Goal: Find specific page/section: Find specific page/section

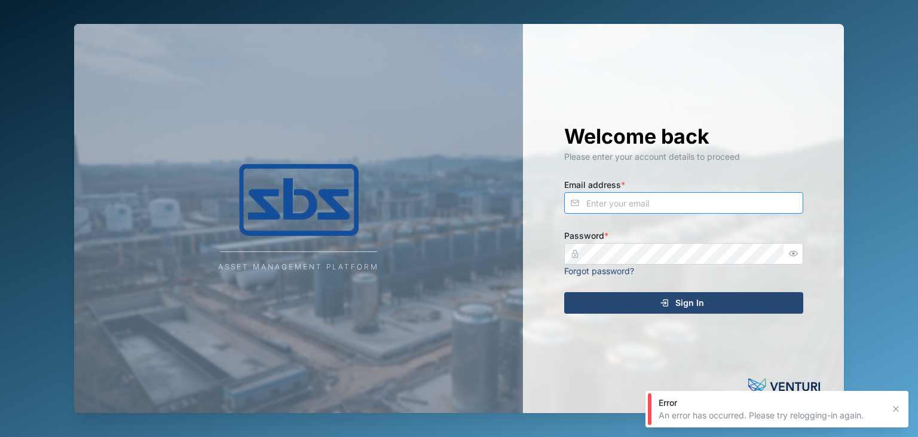
type input "operations_manager@sbs.com.pg"
click at [690, 299] on span "Sign In" at bounding box center [690, 302] width 29 height 20
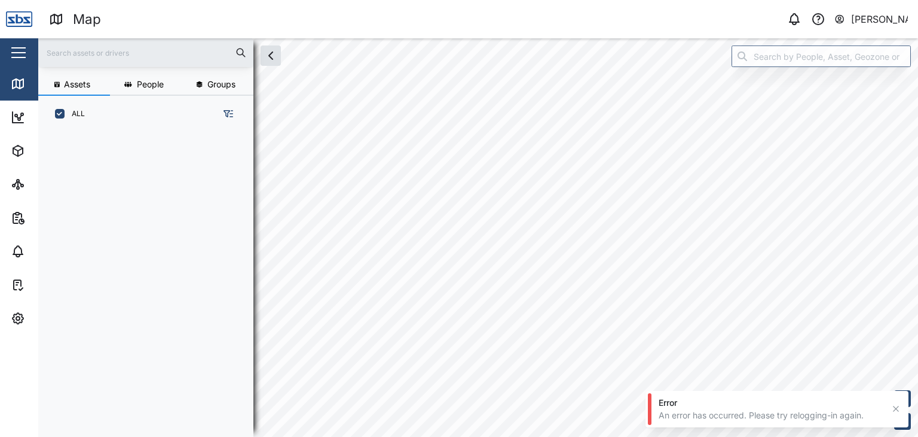
scroll to position [289, 187]
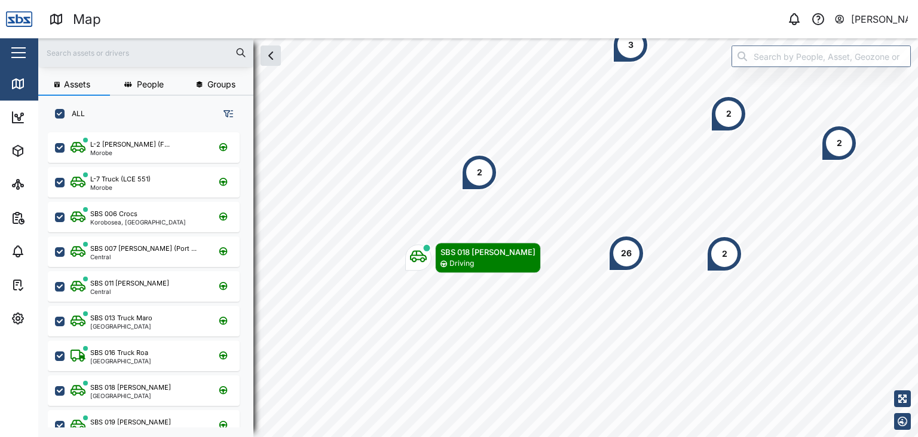
click at [97, 48] on input "text" at bounding box center [145, 53] width 201 height 18
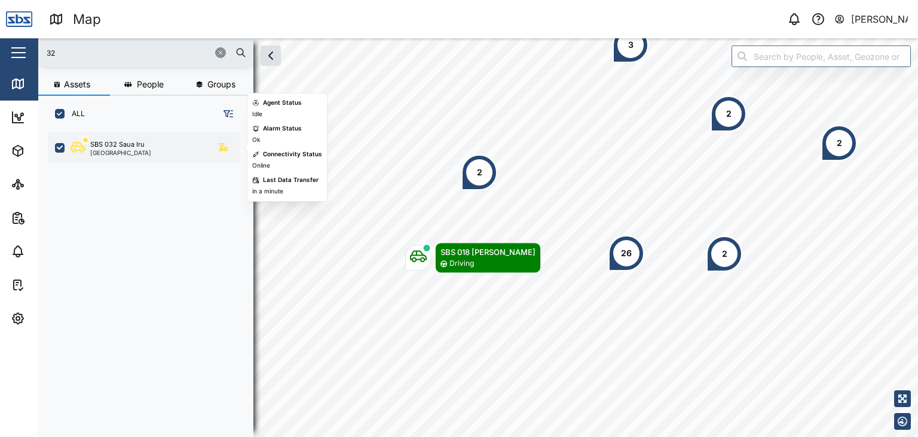
click at [126, 149] on div "[GEOGRAPHIC_DATA]" at bounding box center [120, 152] width 61 height 6
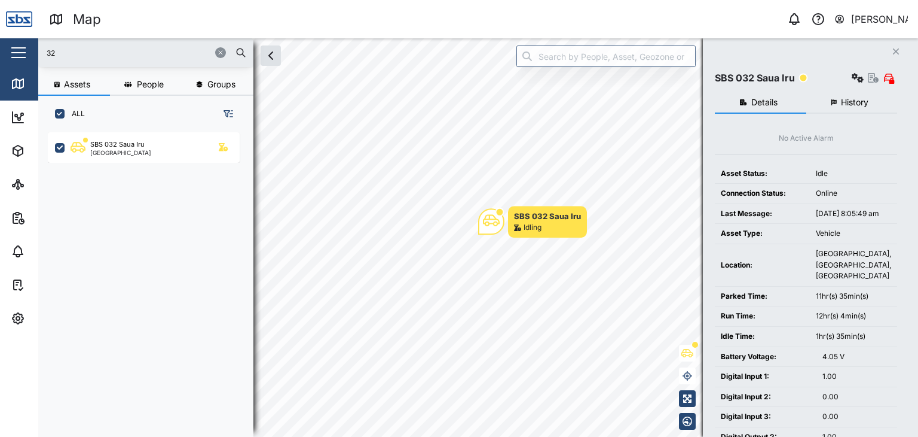
drag, startPoint x: 68, startPoint y: 46, endPoint x: 30, endPoint y: 48, distance: 37.7
click at [30, 48] on div "Map 0 Vijay Kumar Close Map Dashboard Assets ATS Camera Generator Personnel Tan…" at bounding box center [459, 218] width 918 height 437
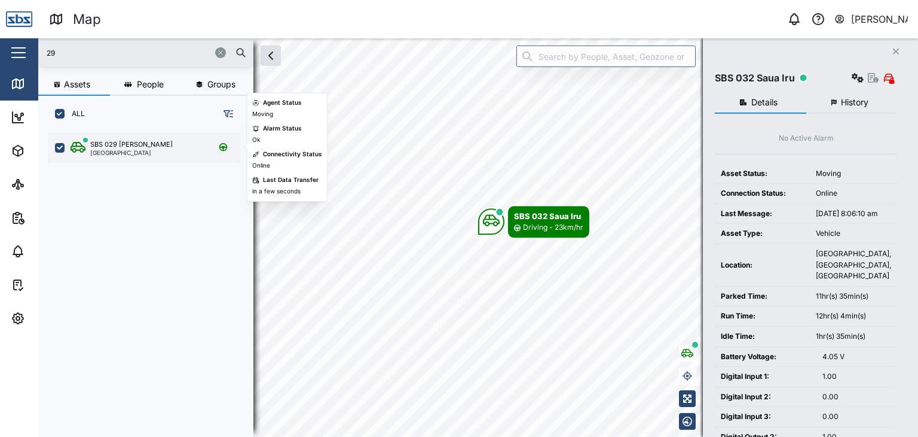
click at [127, 154] on div "[GEOGRAPHIC_DATA]" at bounding box center [131, 152] width 83 height 6
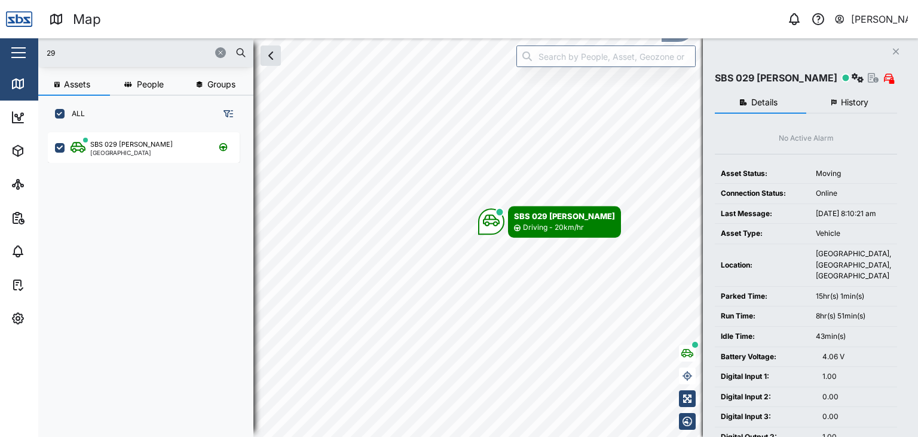
drag, startPoint x: 69, startPoint y: 56, endPoint x: 26, endPoint y: 46, distance: 44.2
click at [26, 46] on div "Map 0 Vijay Kumar Close Map Dashboard Assets ATS Camera Generator Personnel Tan…" at bounding box center [459, 218] width 918 height 437
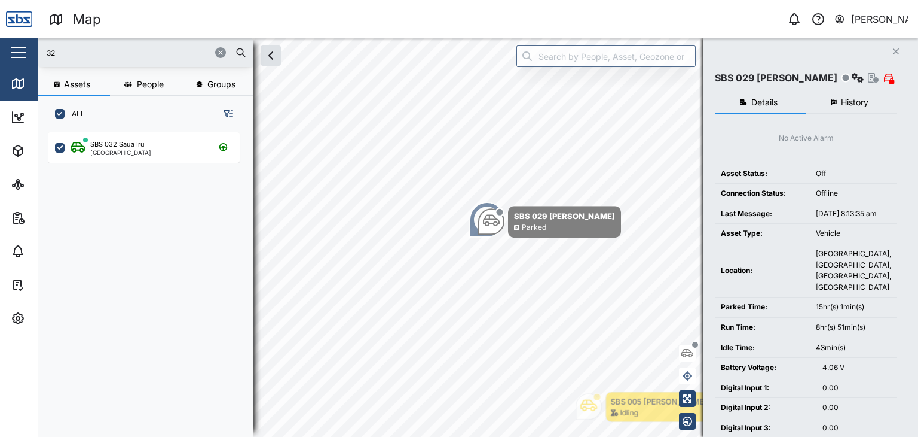
drag, startPoint x: 78, startPoint y: 63, endPoint x: 33, endPoint y: 47, distance: 47.9
click at [33, 47] on div "Map 0 Vijay Kumar Close Map Dashboard Assets ATS Camera Generator Personnel Tan…" at bounding box center [459, 218] width 918 height 437
drag, startPoint x: 86, startPoint y: 56, endPoint x: 35, endPoint y: 53, distance: 50.9
click at [35, 53] on div "Map 0 Vijay Kumar Close Map Dashboard Assets ATS Camera Generator Personnel Tan…" at bounding box center [459, 218] width 918 height 437
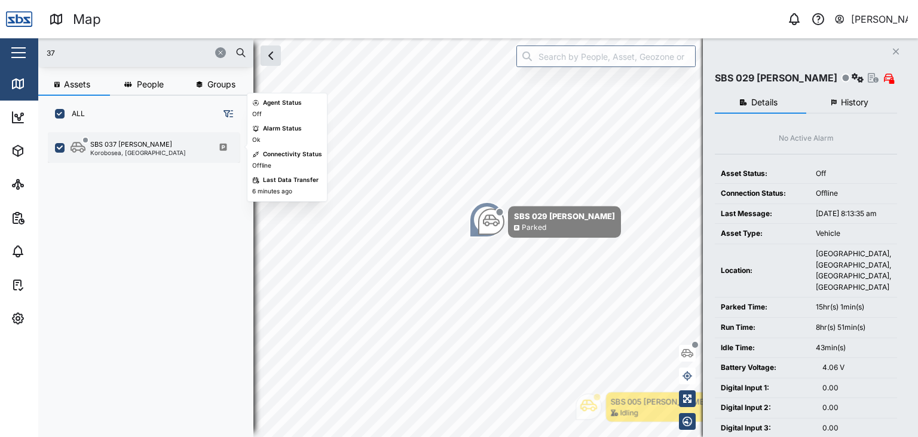
click at [120, 155] on div "SBS 037 Jason P Korobosea, Port Moresby" at bounding box center [144, 147] width 192 height 30
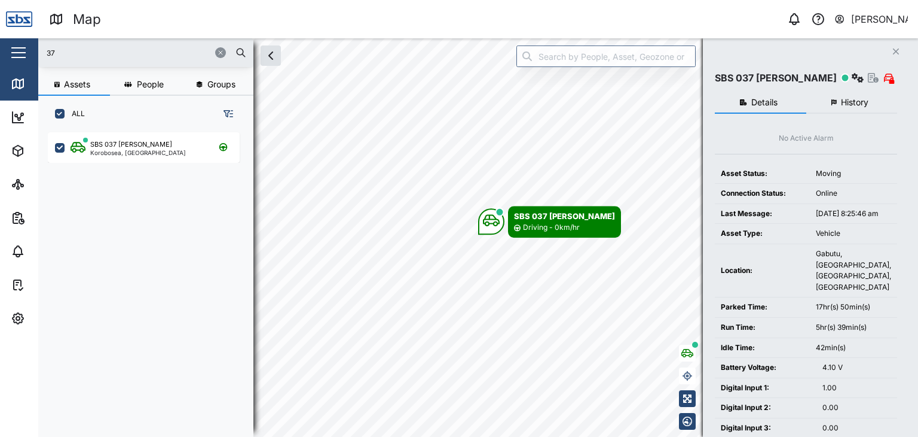
drag, startPoint x: 61, startPoint y: 56, endPoint x: 26, endPoint y: 53, distance: 34.8
click at [26, 53] on div "Map 0 Vijay Kumar Close Map Dashboard Assets ATS Camera Generator Personnel Tan…" at bounding box center [459, 218] width 918 height 437
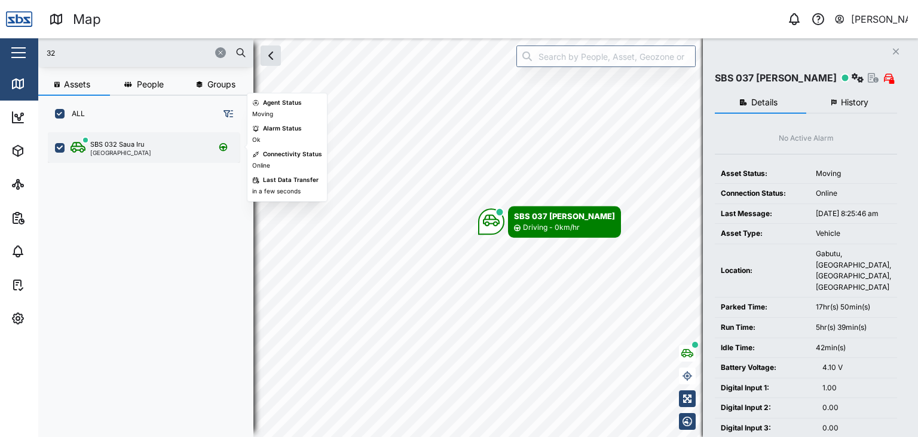
click at [134, 151] on div "[GEOGRAPHIC_DATA]" at bounding box center [120, 152] width 61 height 6
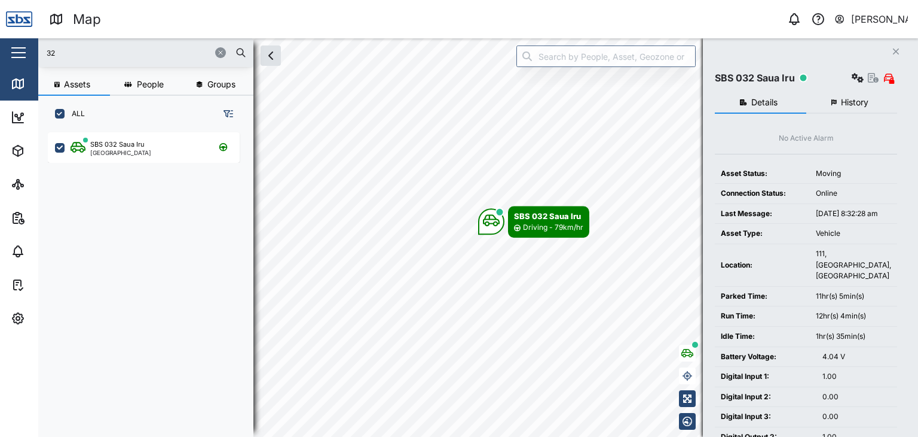
drag, startPoint x: 68, startPoint y: 48, endPoint x: 21, endPoint y: 39, distance: 48.2
click at [22, 41] on div "Map 0 Vijay Kumar Close Map Dashboard Assets ATS Camera Generator Personnel Tan…" at bounding box center [459, 218] width 918 height 437
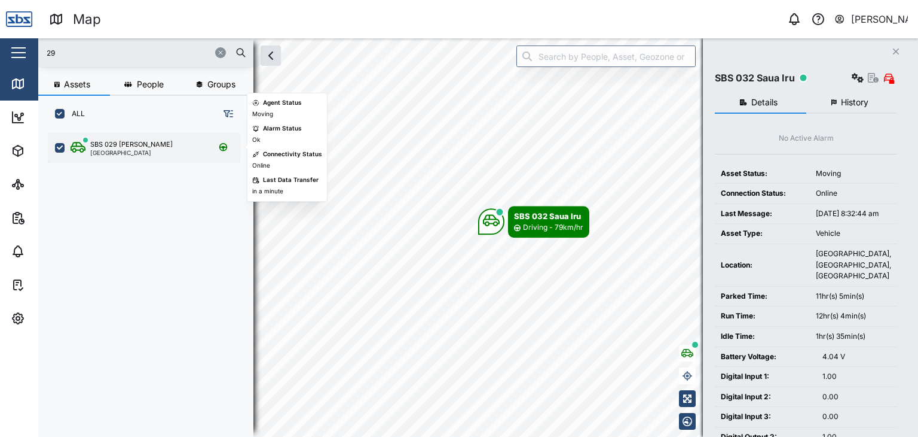
click at [119, 144] on div "SBS 029 Morlie I" at bounding box center [131, 144] width 83 height 10
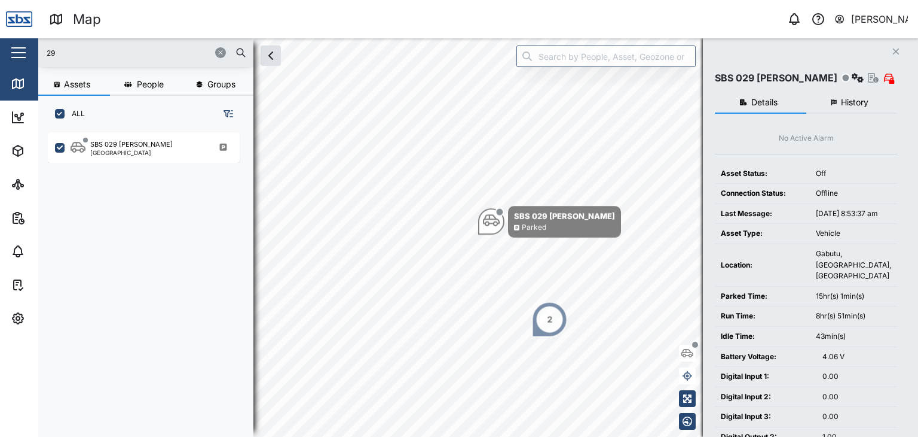
click at [86, 57] on input "29" at bounding box center [145, 53] width 201 height 18
drag, startPoint x: 84, startPoint y: 47, endPoint x: 37, endPoint y: 50, distance: 46.7
click at [37, 50] on div "Map 0 Vijay Kumar Close Map Dashboard Assets ATS Camera Generator Personnel Tan…" at bounding box center [459, 218] width 918 height 437
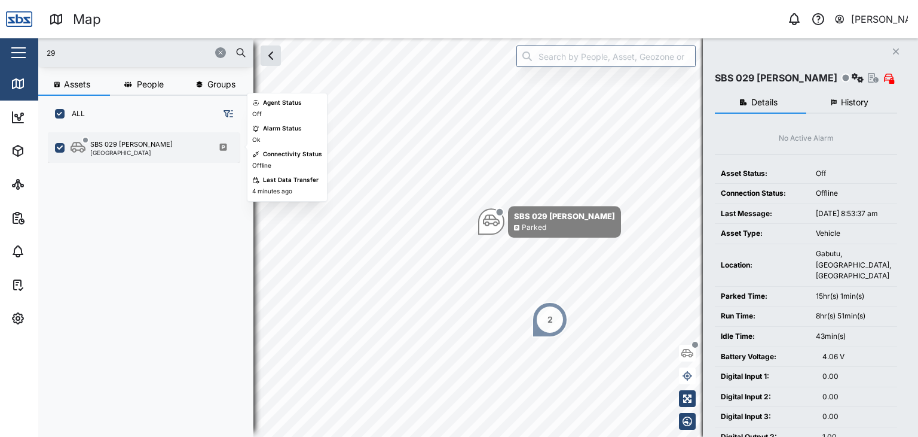
click at [102, 146] on div "SBS 029 Morlie I" at bounding box center [131, 144] width 83 height 10
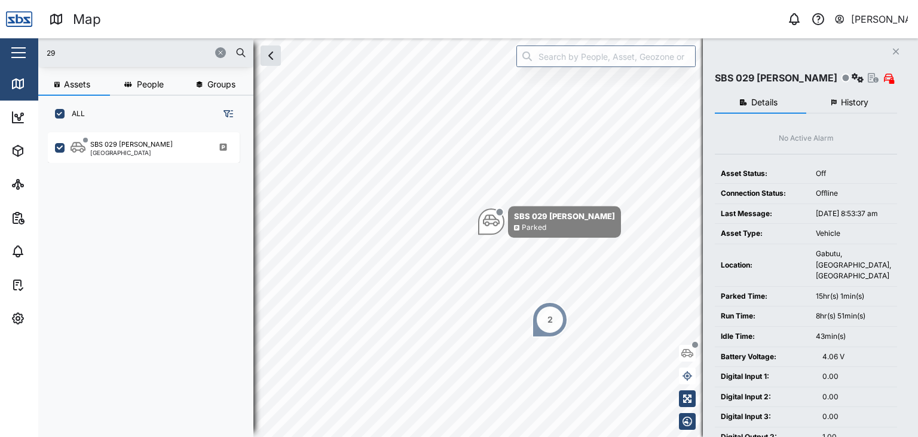
drag, startPoint x: 83, startPoint y: 56, endPoint x: 21, endPoint y: 51, distance: 62.3
click at [21, 51] on div "Map 0 Vijay Kumar Close Map Dashboard Assets ATS Camera Generator Personnel Tan…" at bounding box center [459, 218] width 918 height 437
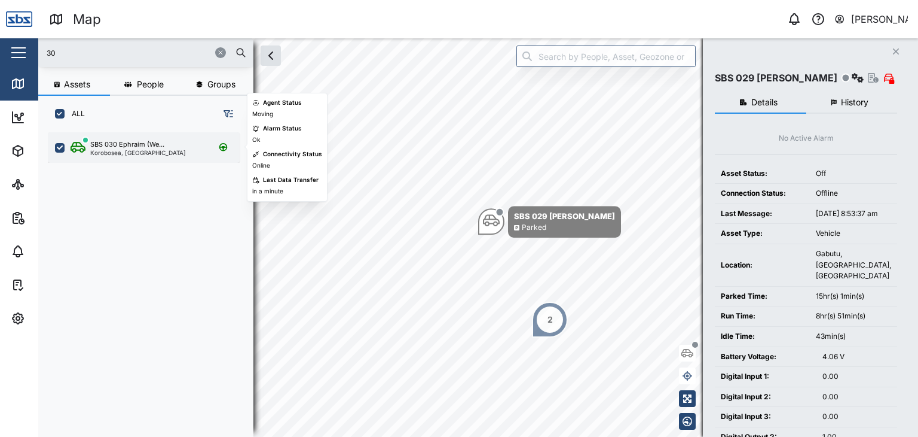
click at [139, 154] on div "Korobosea, [GEOGRAPHIC_DATA]" at bounding box center [138, 152] width 96 height 6
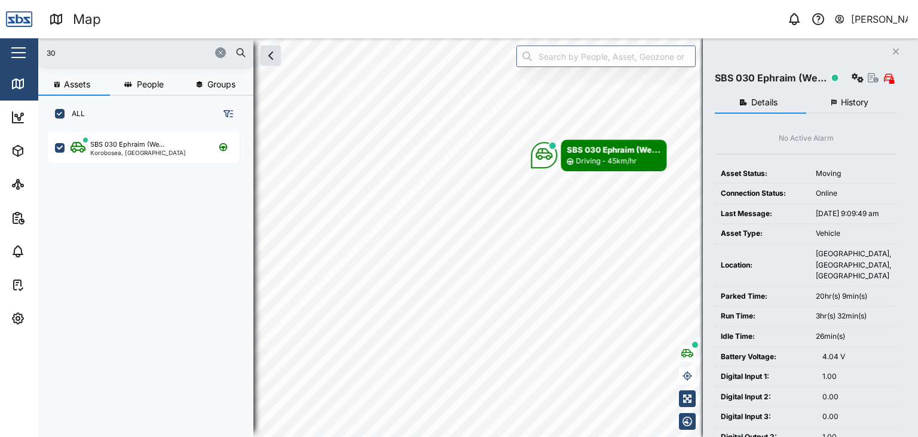
drag, startPoint x: 69, startPoint y: 53, endPoint x: 18, endPoint y: 47, distance: 51.8
click at [18, 47] on div "Map 0 Vijay Kumar Close Map Dashboard Assets ATS Camera Generator Personnel Tan…" at bounding box center [459, 218] width 918 height 437
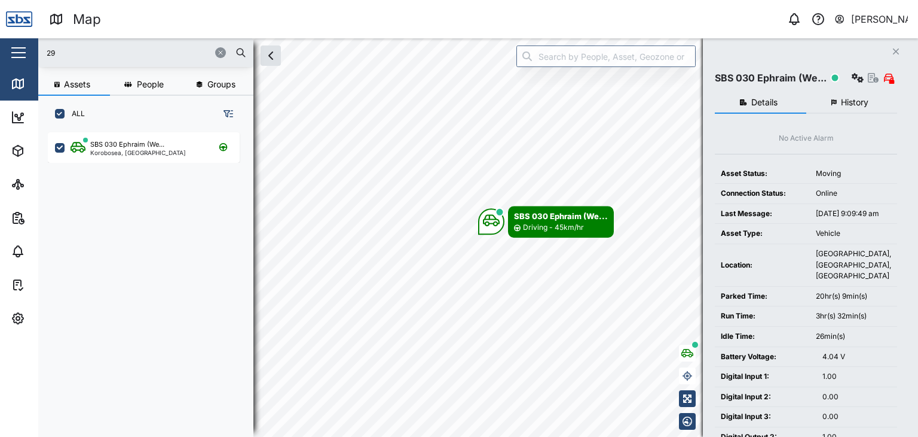
type input "29"
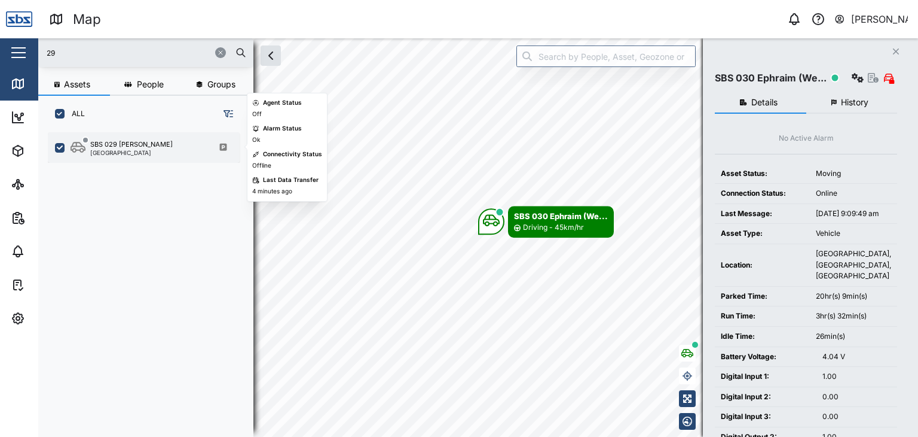
click at [120, 147] on div "SBS 029 Morlie I" at bounding box center [131, 144] width 83 height 10
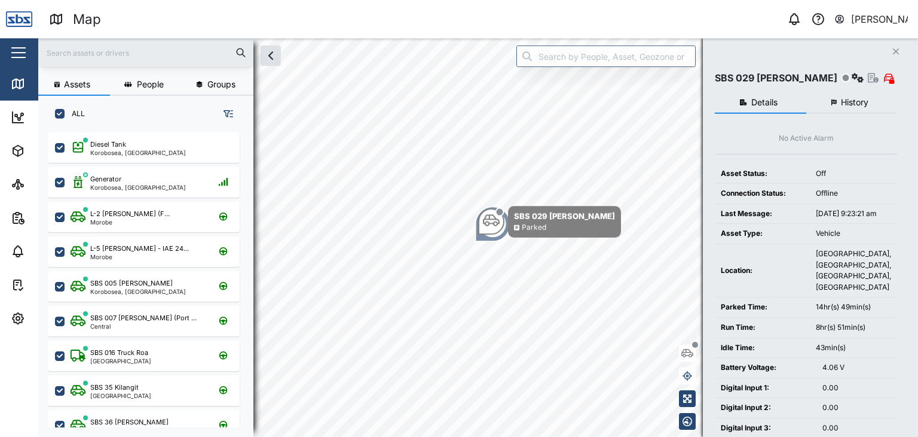
click at [83, 50] on input "text" at bounding box center [145, 53] width 201 height 18
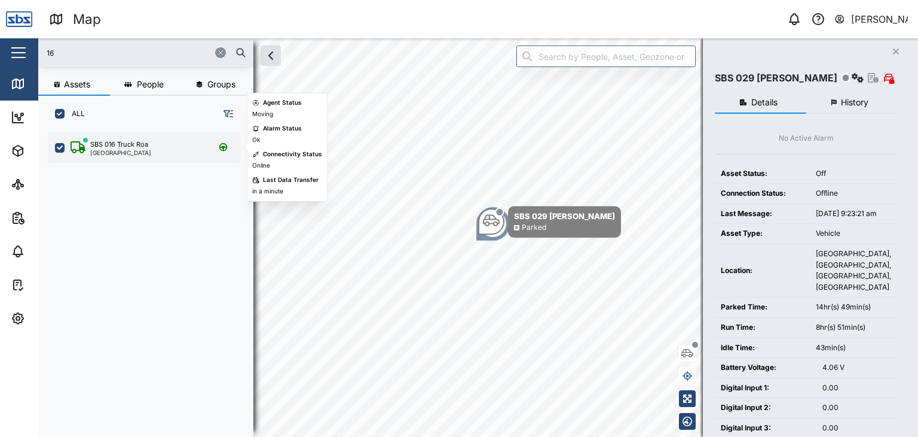
click at [116, 149] on div "[GEOGRAPHIC_DATA]" at bounding box center [120, 152] width 61 height 6
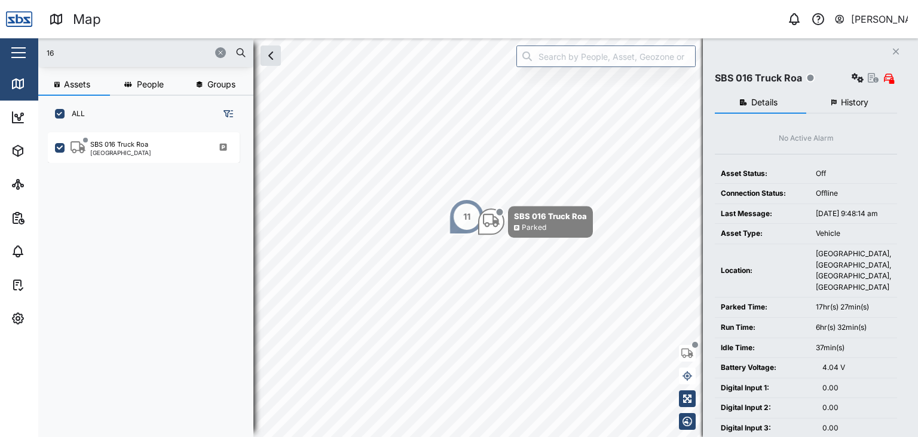
drag, startPoint x: 63, startPoint y: 48, endPoint x: 33, endPoint y: 51, distance: 30.6
click at [33, 51] on div "Map 0 Vijay Kumar Close Map Dashboard Assets ATS Camera Generator Personnel Tan…" at bounding box center [459, 218] width 918 height 437
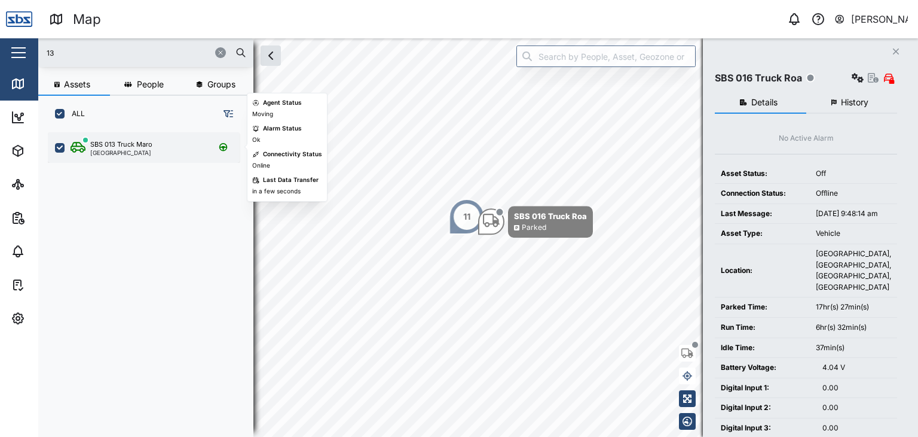
click at [144, 150] on div "[GEOGRAPHIC_DATA]" at bounding box center [121, 152] width 62 height 6
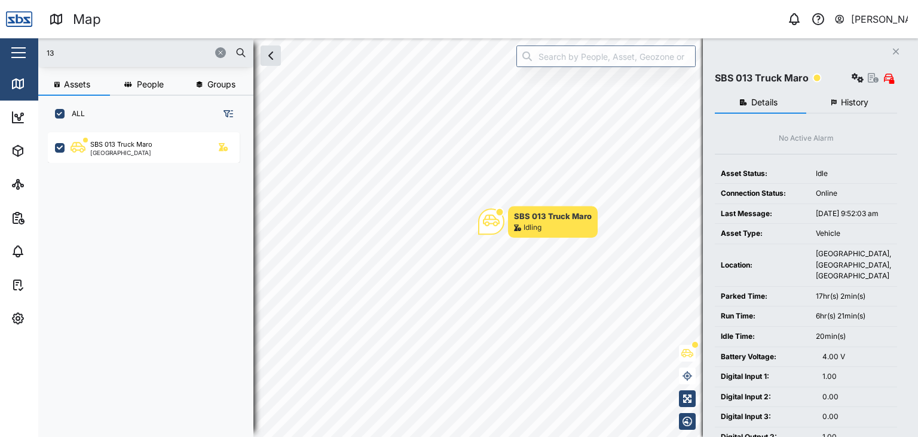
drag, startPoint x: 44, startPoint y: 51, endPoint x: 30, endPoint y: 46, distance: 14.6
click at [30, 46] on div "Map 0 Vijay Kumar Close Map Dashboard Assets ATS Camera Generator Personnel Tan…" at bounding box center [459, 218] width 918 height 437
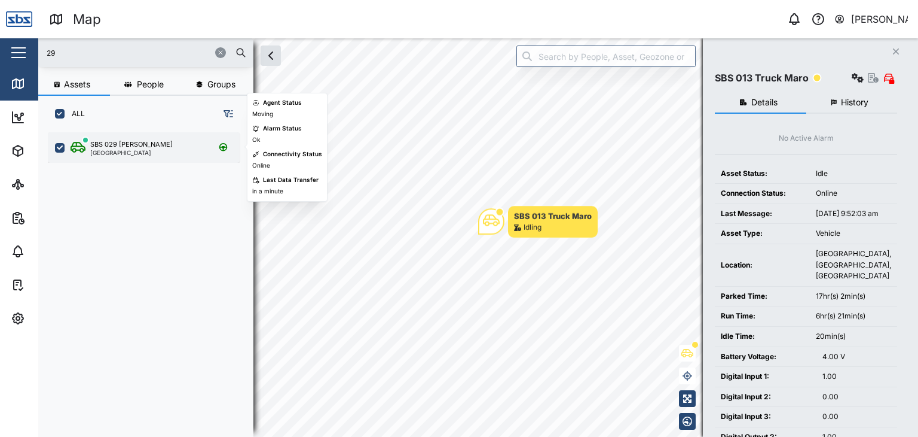
click at [144, 152] on div "SBS 029 Morlie I Port Moresby" at bounding box center [152, 147] width 162 height 16
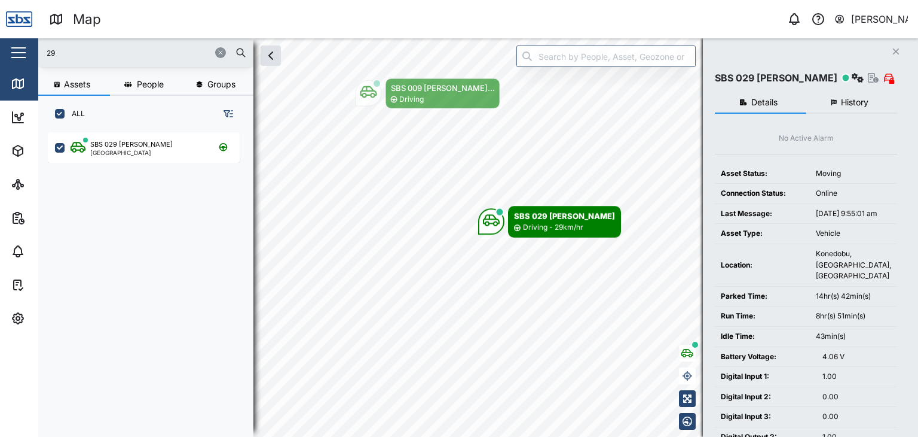
drag, startPoint x: 72, startPoint y: 53, endPoint x: 19, endPoint y: 56, distance: 52.7
click at [19, 56] on div "Map 0 Vijay Kumar Close Map Dashboard Assets ATS Camera Generator Personnel Tan…" at bounding box center [459, 218] width 918 height 437
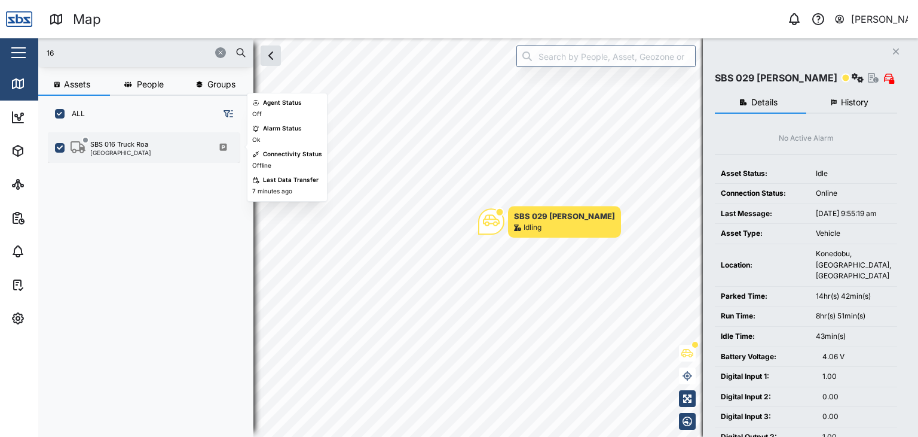
click at [141, 152] on div "[GEOGRAPHIC_DATA]" at bounding box center [120, 152] width 61 height 6
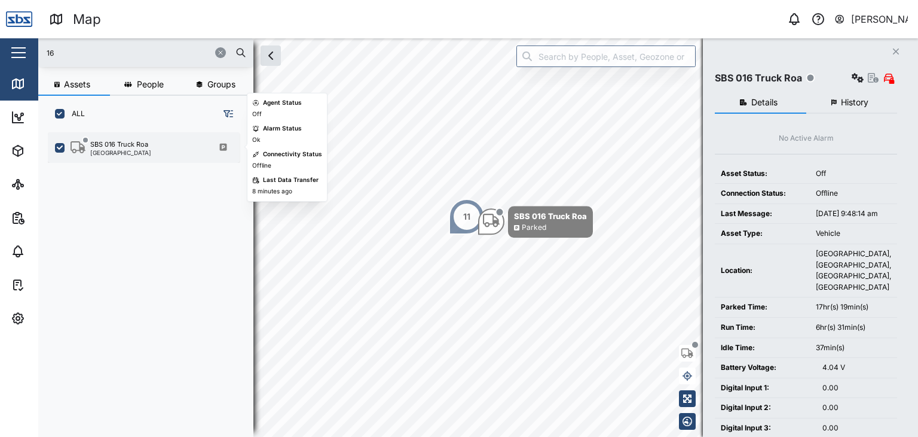
click at [141, 152] on div "[GEOGRAPHIC_DATA]" at bounding box center [120, 152] width 61 height 6
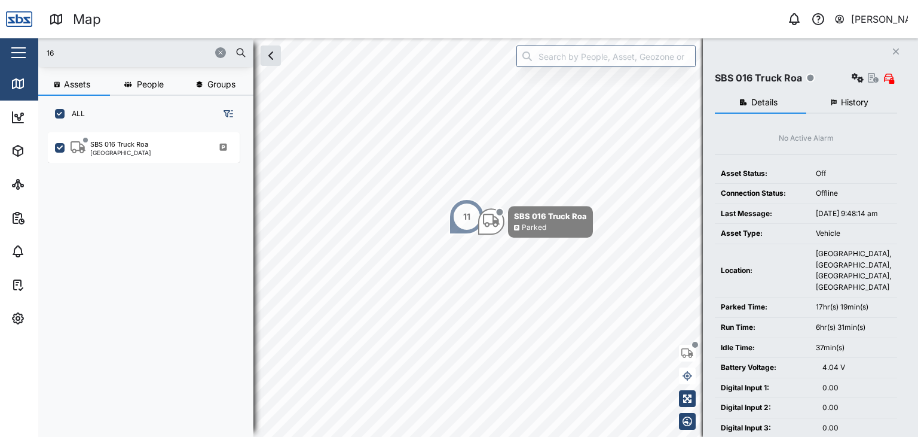
drag, startPoint x: 72, startPoint y: 56, endPoint x: 20, endPoint y: 46, distance: 52.9
click at [20, 46] on div "Map 0 Vijay Kumar Close Map Dashboard Assets ATS Camera Generator Personnel Tan…" at bounding box center [459, 218] width 918 height 437
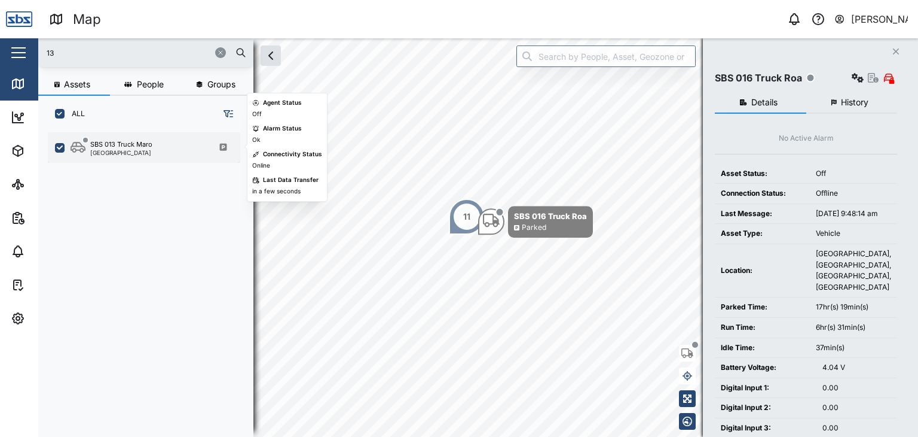
click at [145, 151] on div "[GEOGRAPHIC_DATA]" at bounding box center [121, 152] width 62 height 6
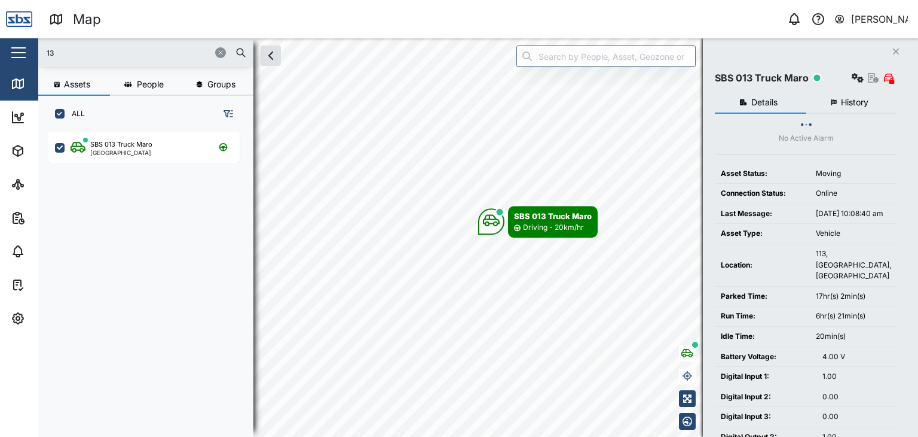
drag, startPoint x: 53, startPoint y: 47, endPoint x: 21, endPoint y: 47, distance: 31.7
click at [21, 47] on div "Map 0 Vijay Kumar Close Map Dashboard Assets ATS Camera Generator Personnel Tan…" at bounding box center [459, 218] width 918 height 437
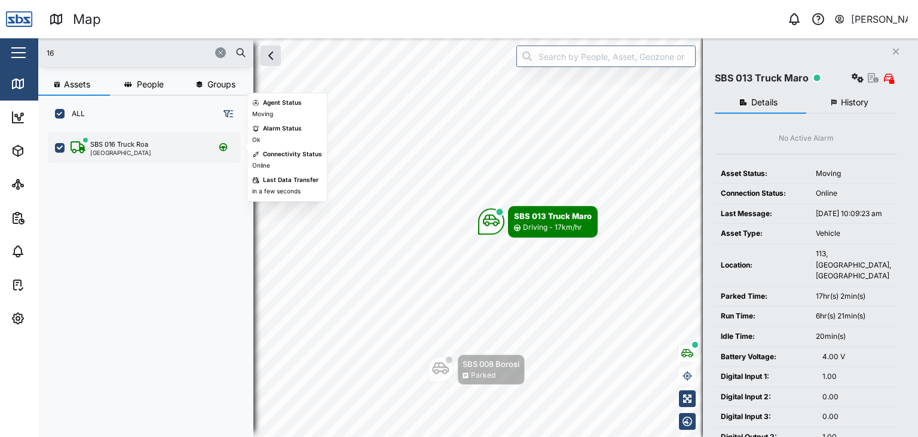
click at [103, 149] on div "[GEOGRAPHIC_DATA]" at bounding box center [120, 152] width 61 height 6
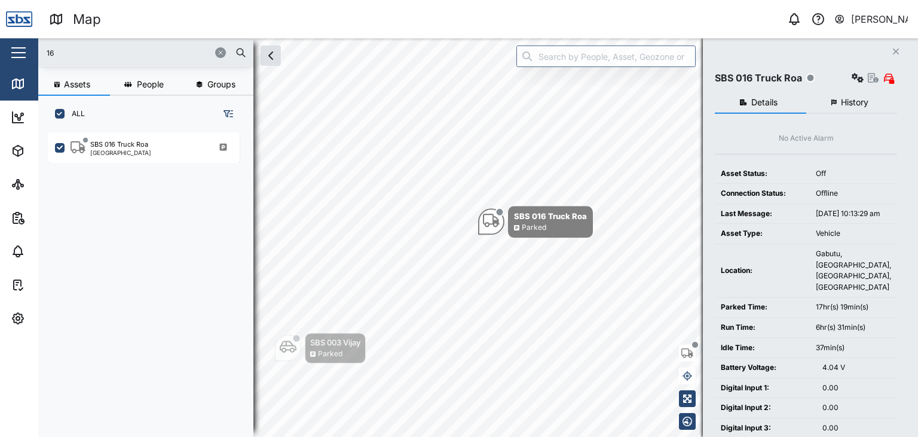
drag, startPoint x: 68, startPoint y: 55, endPoint x: 18, endPoint y: 60, distance: 50.5
click at [18, 60] on div "Map 0 Vijay Kumar Close Map Dashboard Assets ATS Camera Generator Personnel Tan…" at bounding box center [459, 218] width 918 height 437
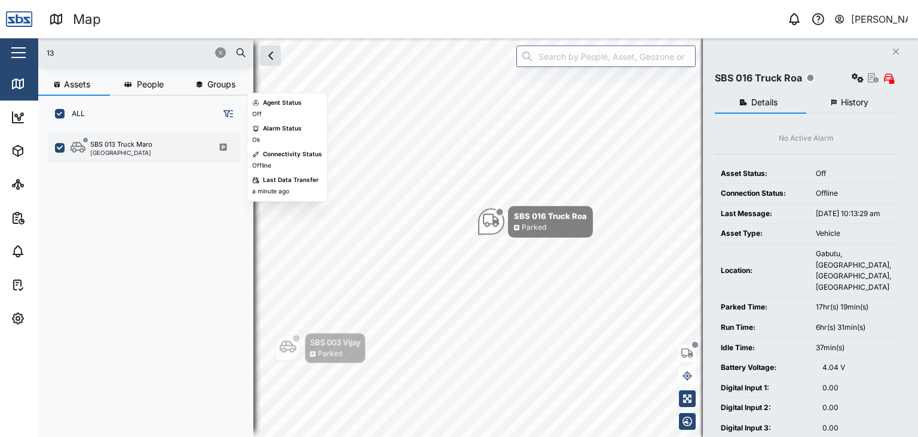
click at [118, 147] on div "SBS 013 Truck Maro" at bounding box center [121, 144] width 62 height 10
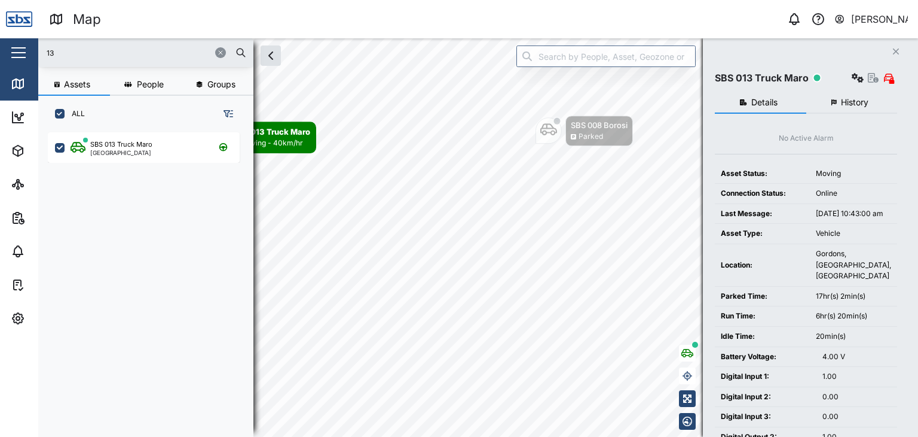
click at [60, 52] on input "13" at bounding box center [145, 53] width 201 height 18
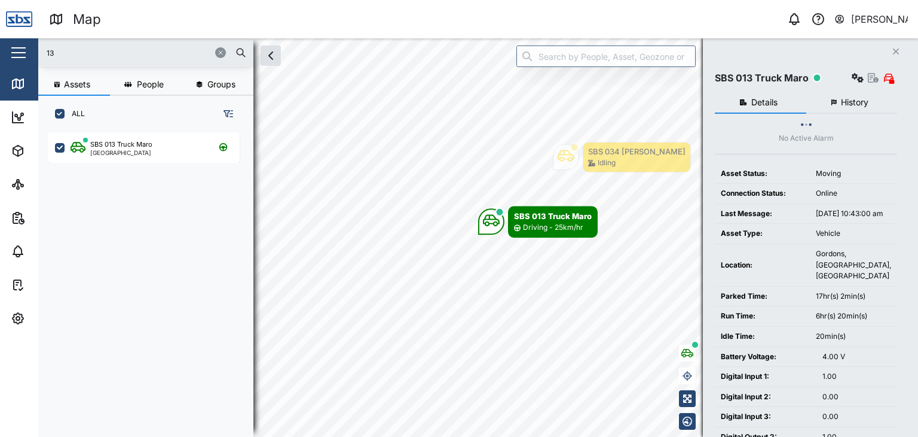
type input "1"
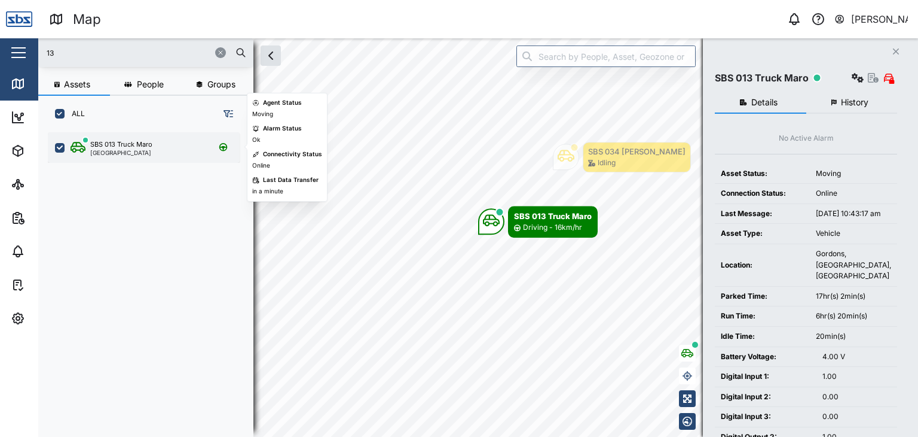
click at [102, 149] on div "[GEOGRAPHIC_DATA]" at bounding box center [121, 152] width 62 height 6
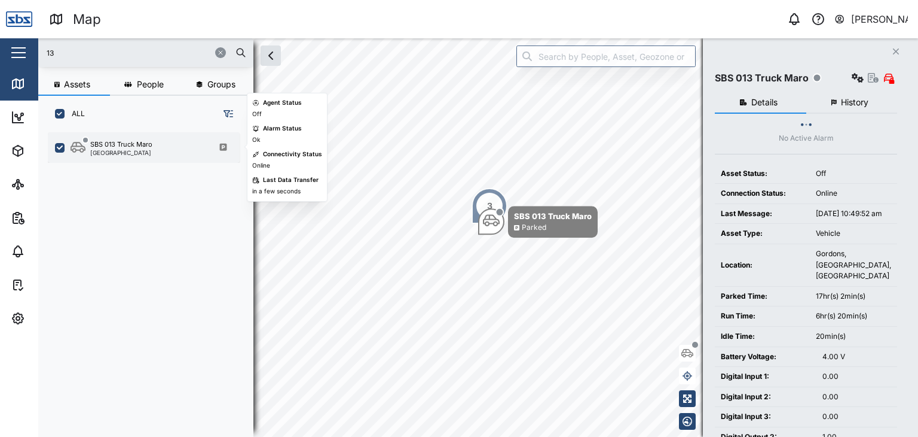
click at [130, 147] on div "SBS 013 Truck Maro" at bounding box center [121, 144] width 62 height 10
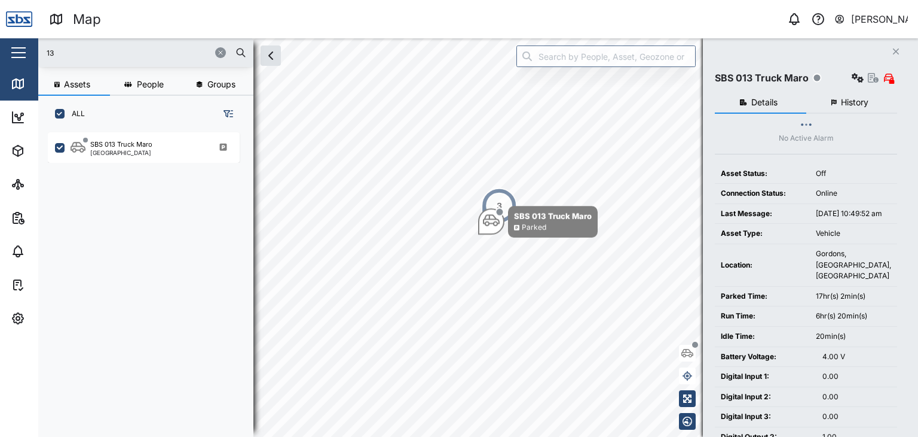
click at [503, 204] on div "3" at bounding box center [499, 206] width 36 height 36
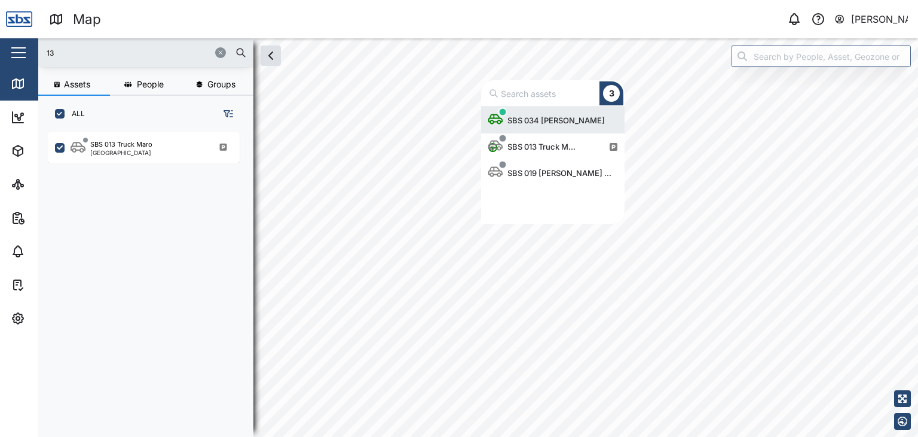
scroll to position [108, 134]
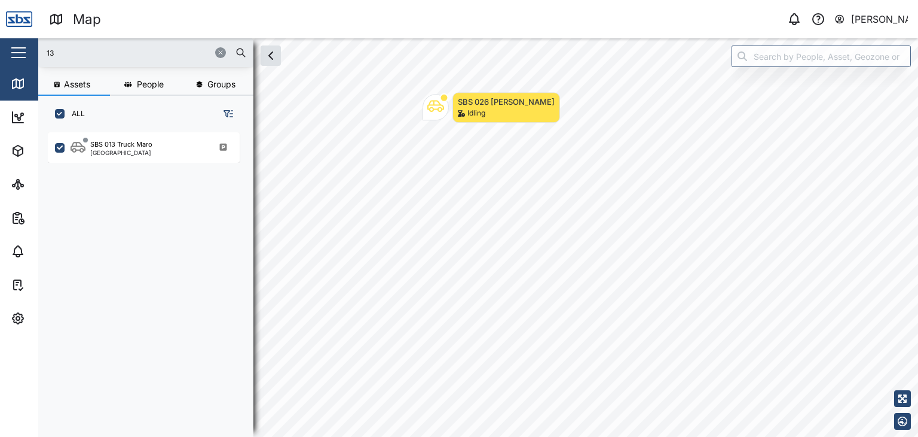
click at [81, 59] on input "13" at bounding box center [145, 53] width 201 height 18
drag, startPoint x: 55, startPoint y: 48, endPoint x: 33, endPoint y: 51, distance: 21.7
click at [33, 51] on div "Map 0 Vijay Kumar Close Map Dashboard Assets ATS Camera Generator Personnel Tan…" at bounding box center [459, 218] width 918 height 437
type input "13"
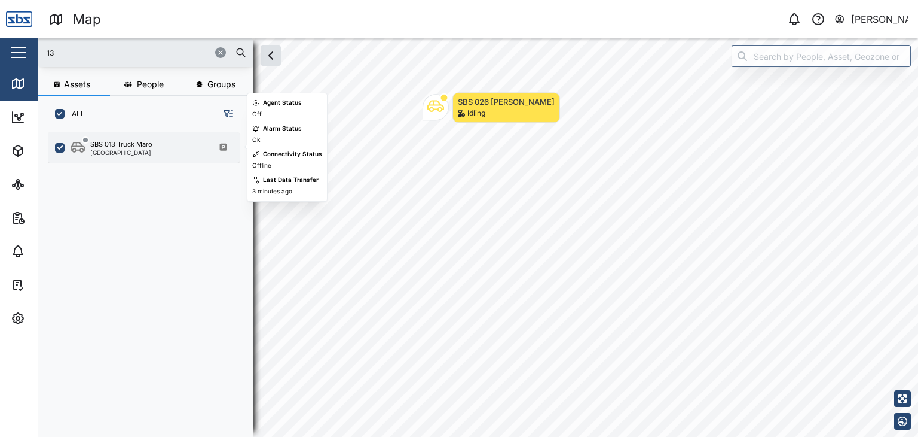
click at [96, 138] on div "SBS 013 Truck Maro Port Moresby" at bounding box center [144, 147] width 192 height 30
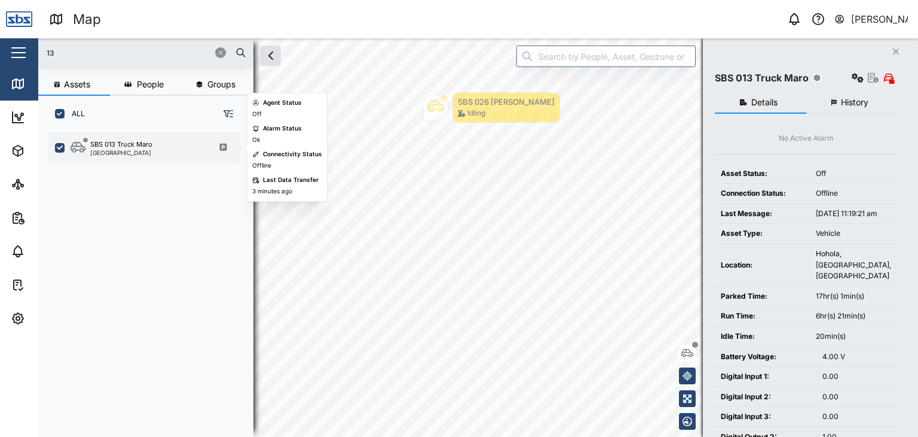
click at [120, 149] on div "[GEOGRAPHIC_DATA]" at bounding box center [121, 152] width 62 height 6
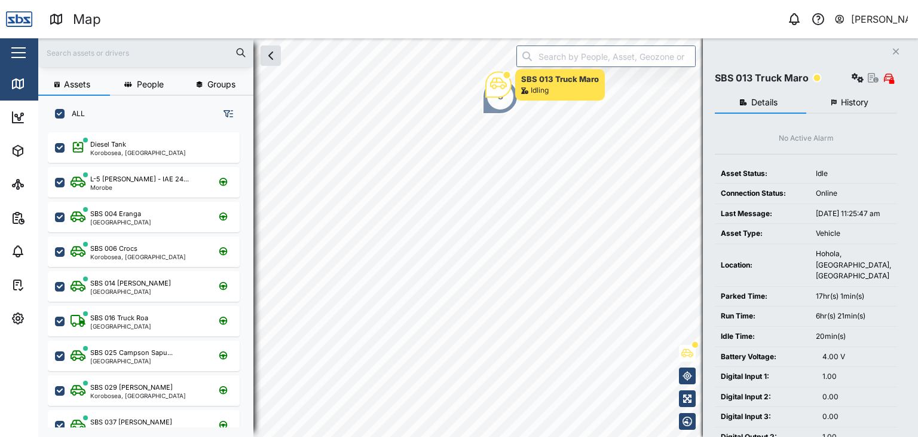
click at [509, 105] on div "3" at bounding box center [501, 96] width 36 height 36
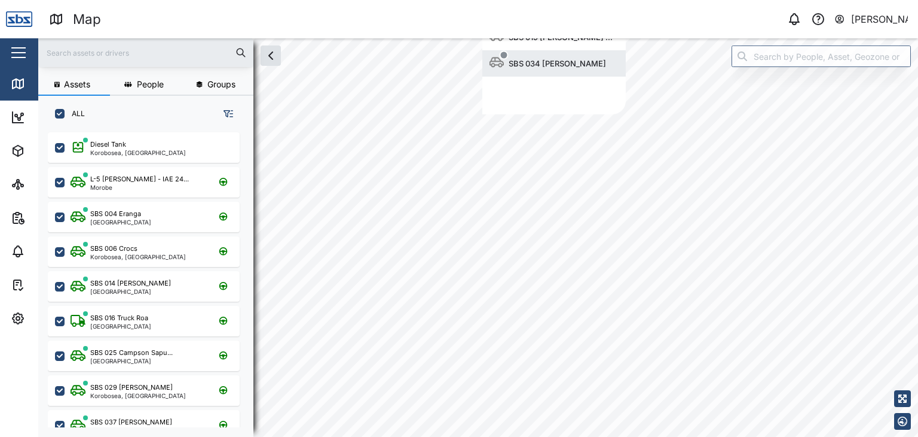
scroll to position [108, 134]
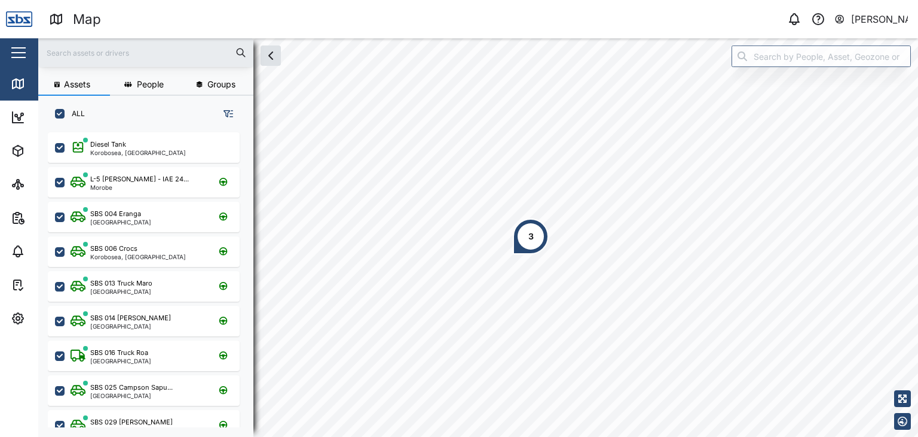
click at [529, 243] on div "3" at bounding box center [531, 236] width 36 height 36
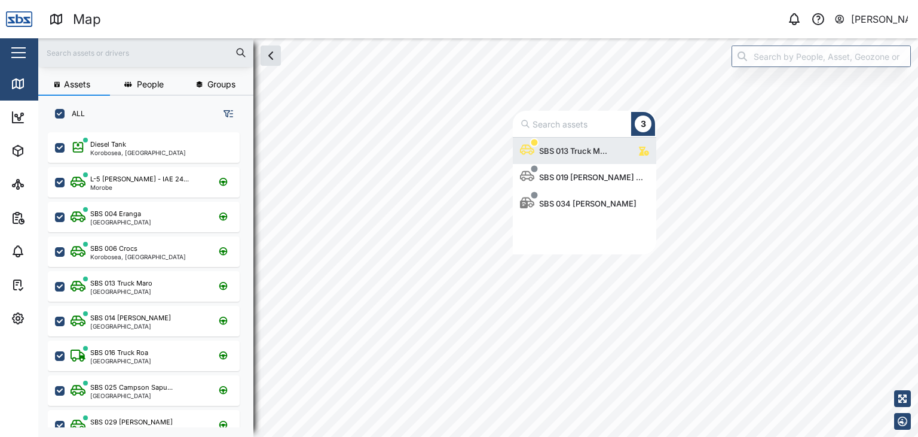
scroll to position [108, 134]
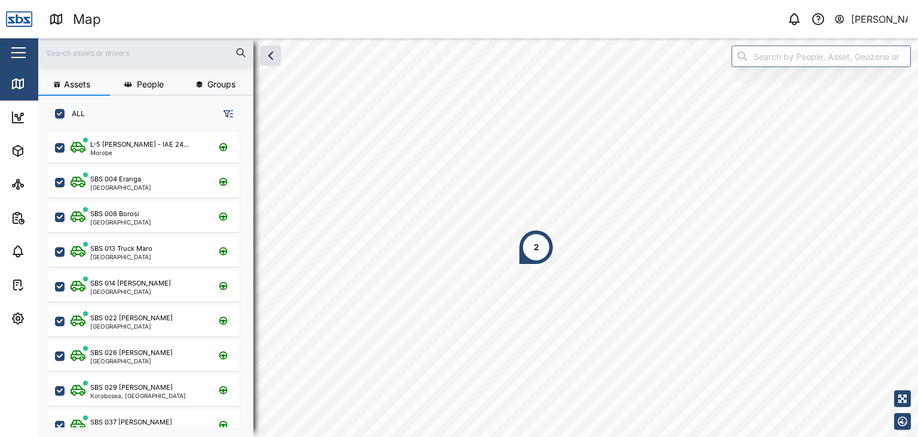
click at [96, 53] on input "text" at bounding box center [145, 53] width 201 height 18
type input "13"
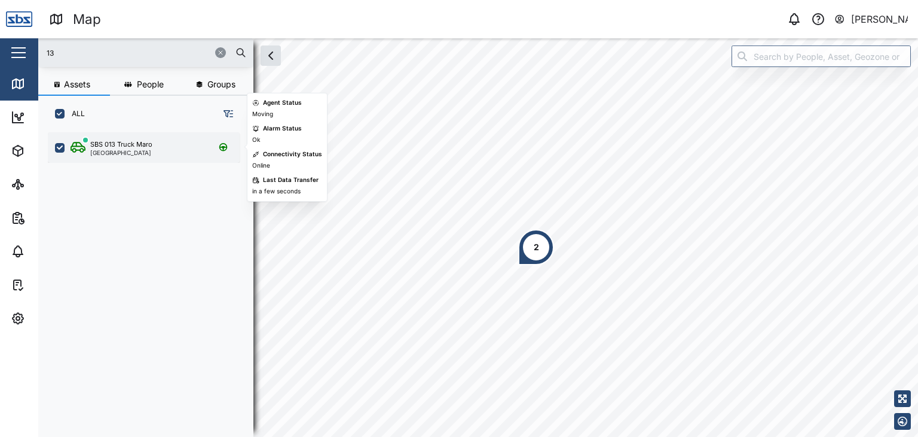
click at [124, 147] on div "SBS 013 Truck Maro" at bounding box center [121, 144] width 62 height 10
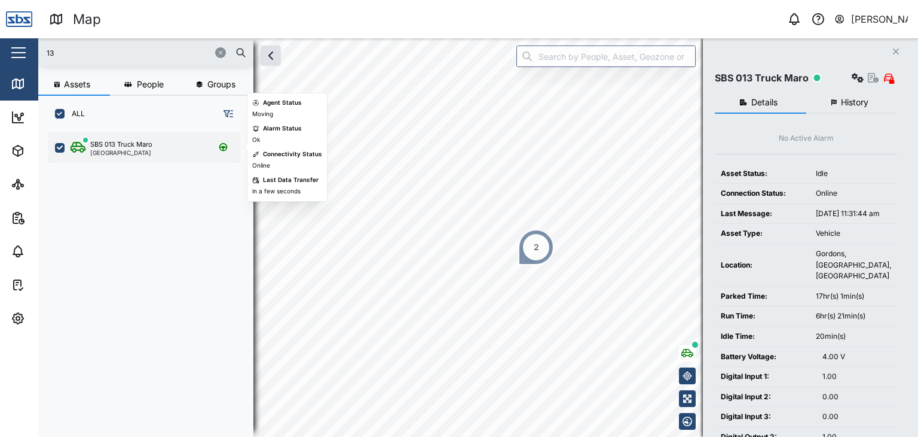
click at [120, 151] on div "[GEOGRAPHIC_DATA]" at bounding box center [121, 152] width 62 height 6
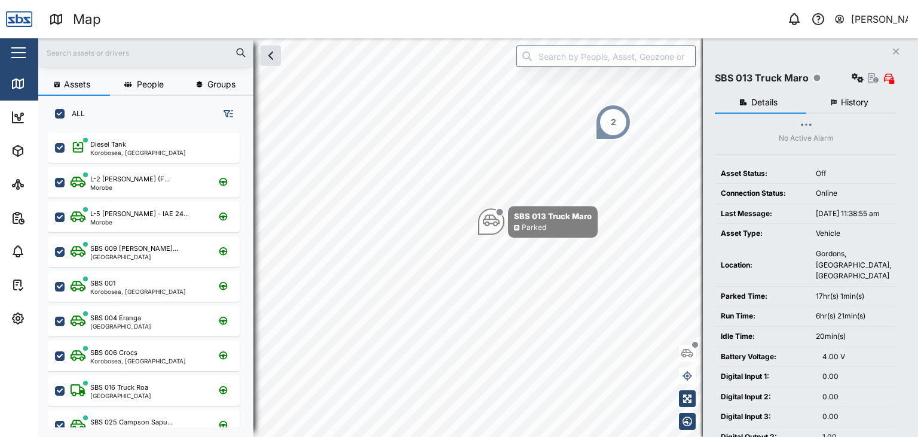
click at [56, 56] on input "text" at bounding box center [145, 53] width 201 height 18
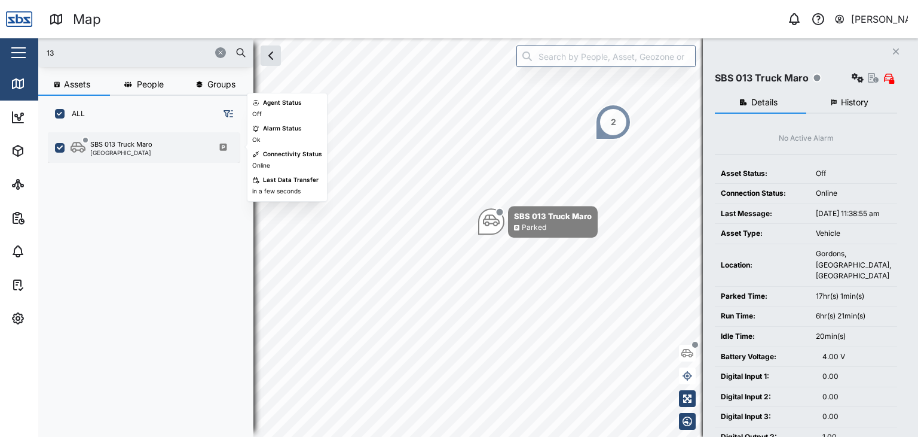
click at [120, 149] on div "[GEOGRAPHIC_DATA]" at bounding box center [121, 152] width 62 height 6
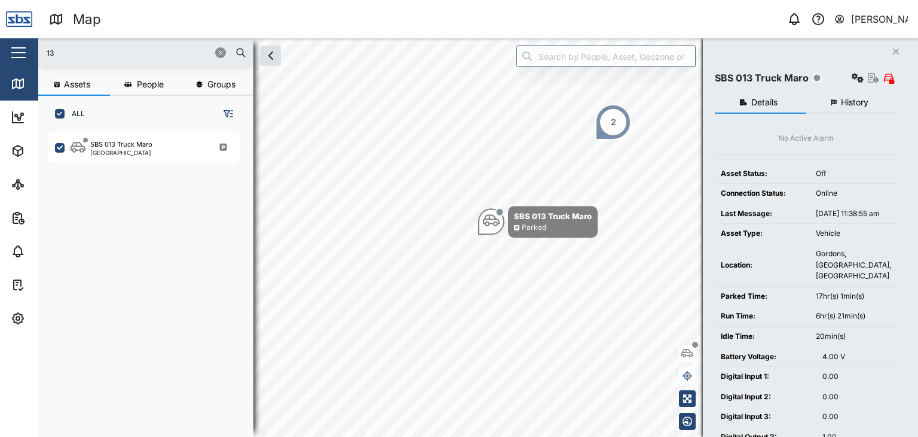
drag, startPoint x: 55, startPoint y: 54, endPoint x: 32, endPoint y: 54, distance: 23.3
click at [32, 54] on div "Map 0 [PERSON_NAME] Close Map Dashboard Assets ATS Camera Generator Personnel T…" at bounding box center [459, 218] width 918 height 437
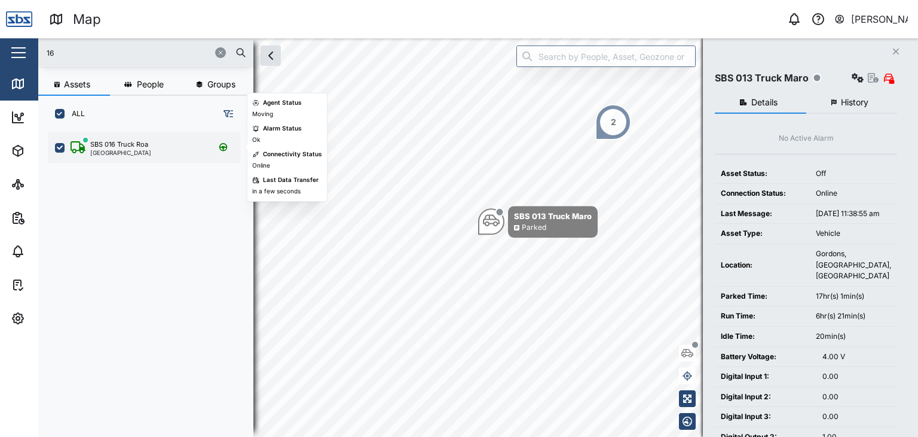
click at [108, 153] on div "[GEOGRAPHIC_DATA]" at bounding box center [120, 152] width 61 height 6
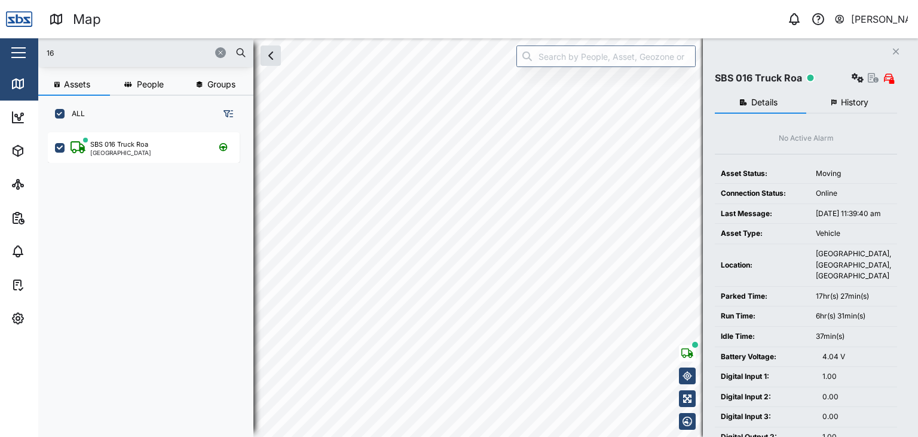
click at [602, 23] on div "Map 0 [PERSON_NAME] Close Map Dashboard Assets ATS Camera Generator Personnel T…" at bounding box center [459, 218] width 918 height 437
click at [688, 57] on div "16 Assets People Groups ALL SBS 016 Truck Roa Port Moresby Close SBS 016 Truck …" at bounding box center [478, 237] width 880 height 398
click at [20, 57] on div "Map 0 Vijay Kumar Close Map Dashboard Assets ATS Camera Generator Personnel Tan…" at bounding box center [459, 218] width 918 height 437
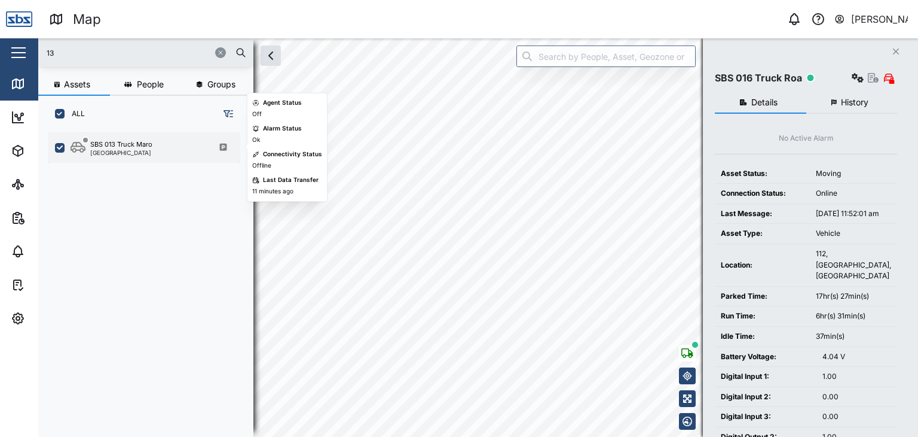
click at [132, 146] on div "SBS 013 Truck Maro" at bounding box center [121, 144] width 62 height 10
click at [146, 139] on div "SBS 013 Truck Maro" at bounding box center [121, 144] width 62 height 10
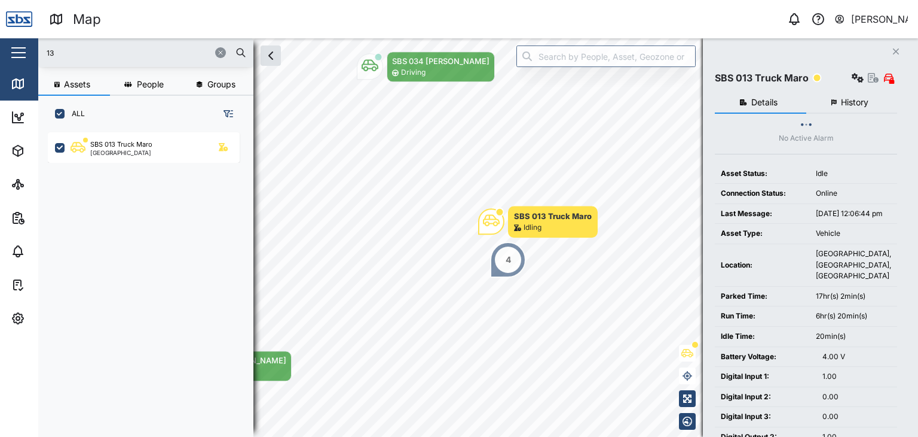
drag, startPoint x: 59, startPoint y: 53, endPoint x: 31, endPoint y: 53, distance: 27.5
click at [31, 53] on div "Map 0 Vijay Kumar Close Map Dashboard Assets ATS Camera Generator Personnel Tan…" at bounding box center [459, 218] width 918 height 437
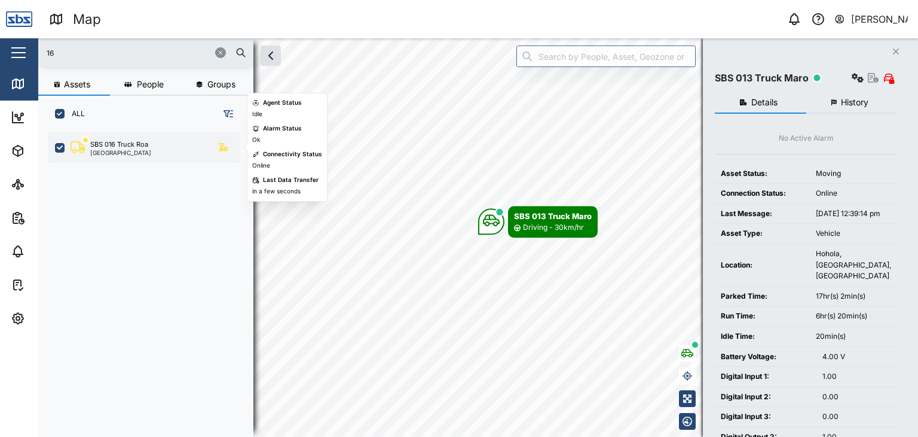
click at [141, 155] on div "[GEOGRAPHIC_DATA]" at bounding box center [120, 152] width 61 height 6
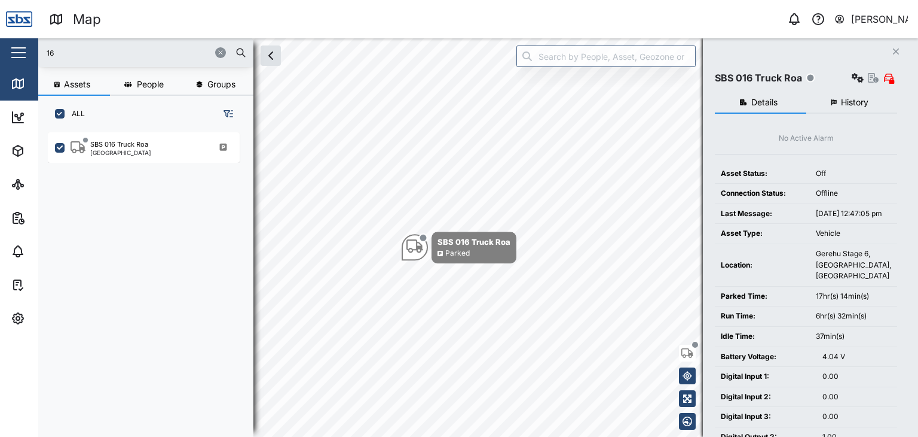
click at [75, 56] on input "16" at bounding box center [145, 53] width 201 height 18
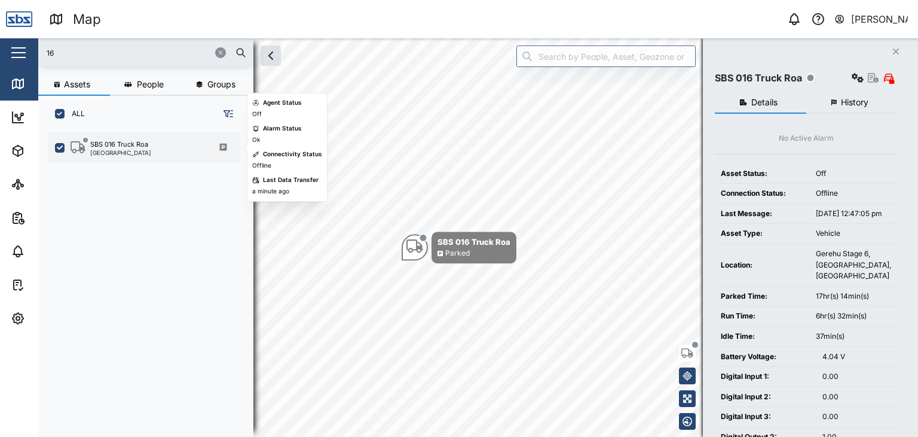
click at [108, 149] on div "[GEOGRAPHIC_DATA]" at bounding box center [120, 152] width 61 height 6
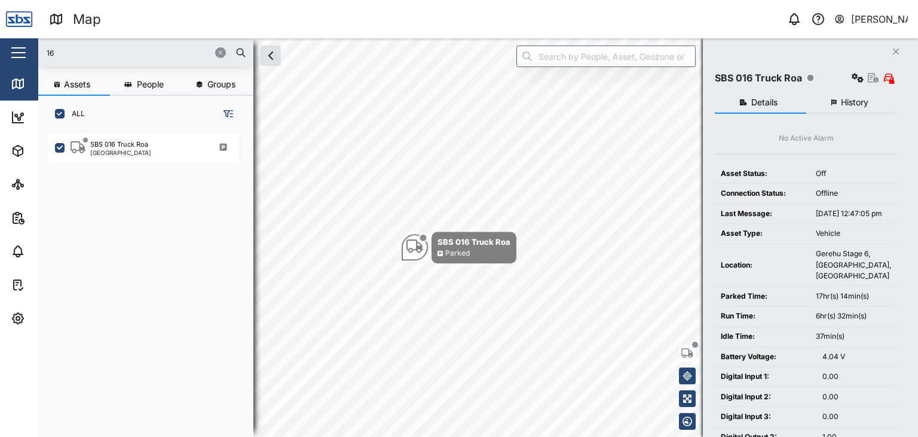
drag, startPoint x: 77, startPoint y: 55, endPoint x: 23, endPoint y: 44, distance: 54.4
click at [23, 44] on div "Map 0 Vijay Kumar Close Map Dashboard Assets ATS Camera Generator Personnel Tan…" at bounding box center [459, 218] width 918 height 437
drag, startPoint x: 24, startPoint y: 38, endPoint x: 14, endPoint y: 36, distance: 10.2
click at [14, 36] on div "Map 0 Vijay Kumar Close Map Dashboard Assets ATS Camera Generator Personnel Tan…" at bounding box center [459, 218] width 918 height 437
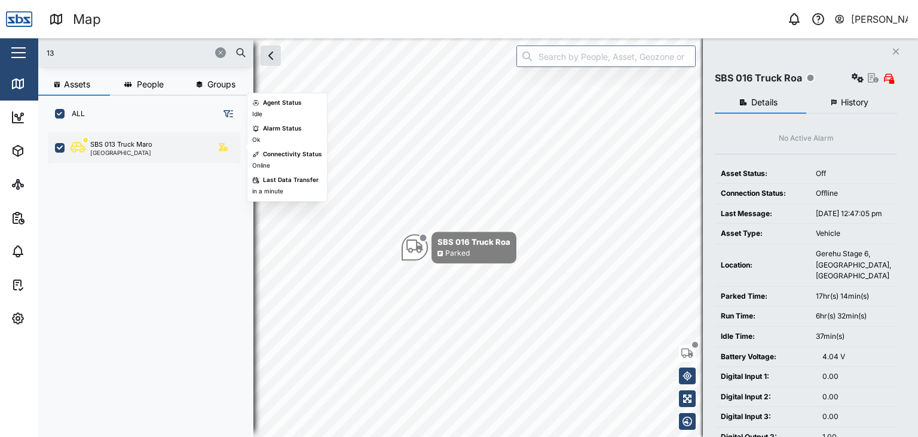
click at [129, 151] on div "[GEOGRAPHIC_DATA]" at bounding box center [121, 152] width 62 height 6
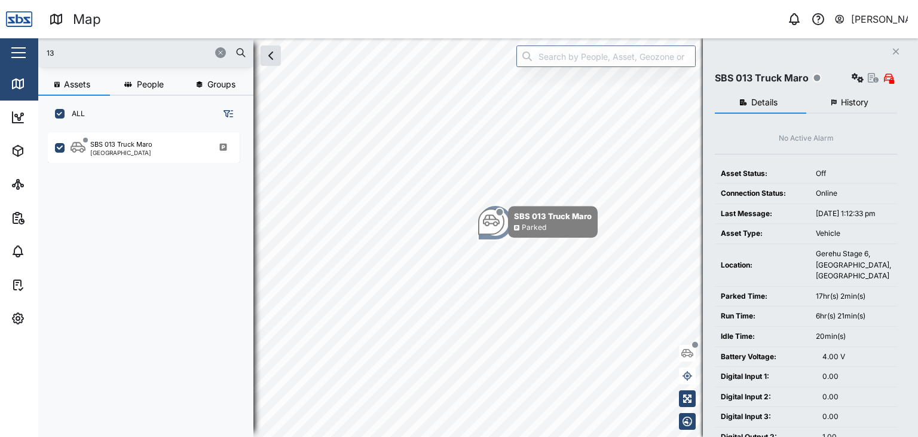
drag, startPoint x: 48, startPoint y: 54, endPoint x: 30, endPoint y: 56, distance: 18.0
click at [31, 56] on div "Map 0 Vijay Kumar Close Map Dashboard Assets ATS Camera Generator Personnel Tan…" at bounding box center [459, 218] width 918 height 437
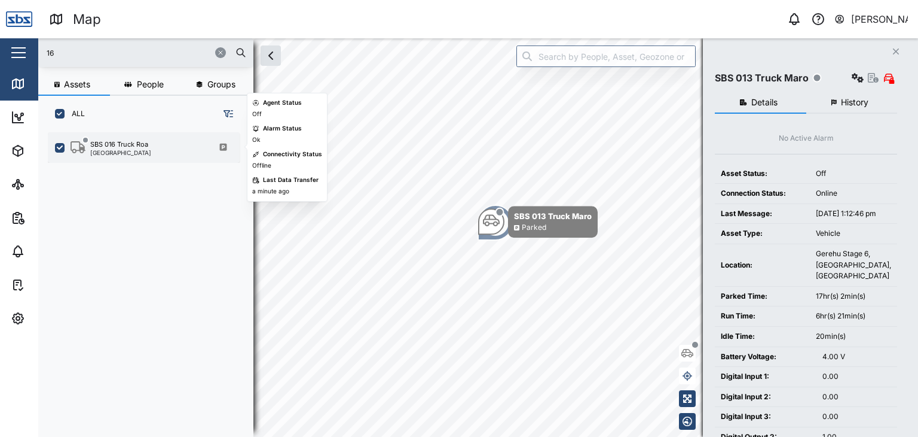
click at [127, 142] on div "SBS 016 Truck Roa" at bounding box center [119, 144] width 58 height 10
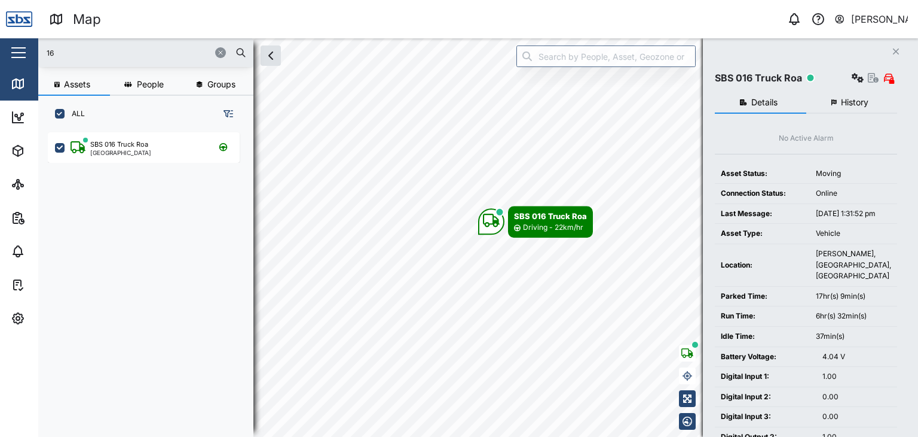
drag, startPoint x: 69, startPoint y: 44, endPoint x: 17, endPoint y: 37, distance: 53.0
click at [17, 37] on div "Map 0 Vijay Kumar Close Map Dashboard Assets ATS Camera Generator Personnel Tan…" at bounding box center [459, 218] width 918 height 437
click at [75, 45] on input "16" at bounding box center [145, 53] width 201 height 18
drag, startPoint x: 75, startPoint y: 45, endPoint x: 19, endPoint y: 47, distance: 55.7
click at [19, 47] on div "Map 0 Vijay Kumar Close Map Dashboard Assets ATS Camera Generator Personnel Tan…" at bounding box center [459, 218] width 918 height 437
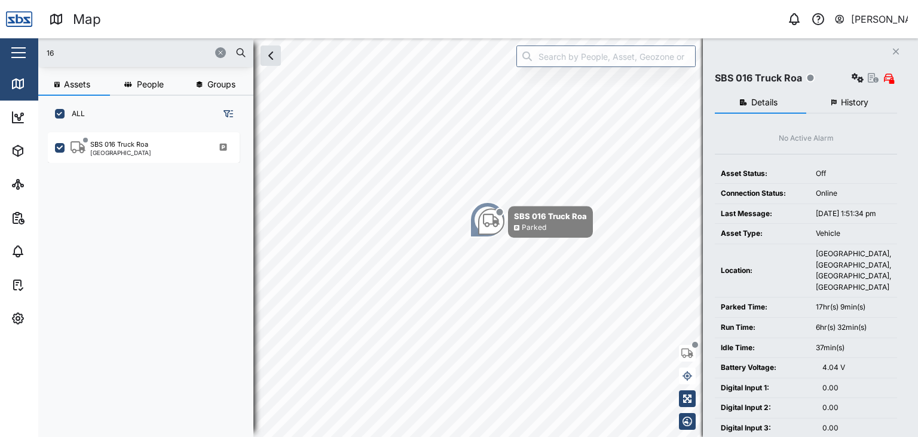
drag, startPoint x: 59, startPoint y: 51, endPoint x: 29, endPoint y: 44, distance: 31.3
click at [29, 44] on div "Map 0 Vijay Kumar Close Map Dashboard Assets ATS Camera Generator Personnel Tan…" at bounding box center [459, 218] width 918 height 437
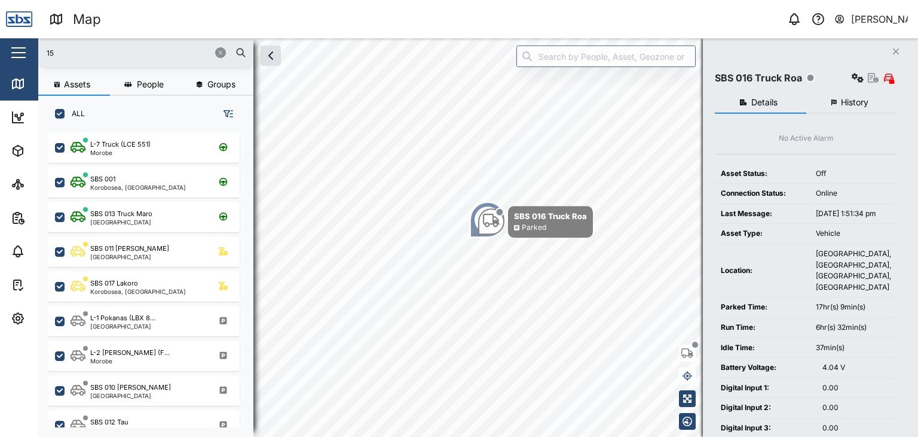
type input "15"
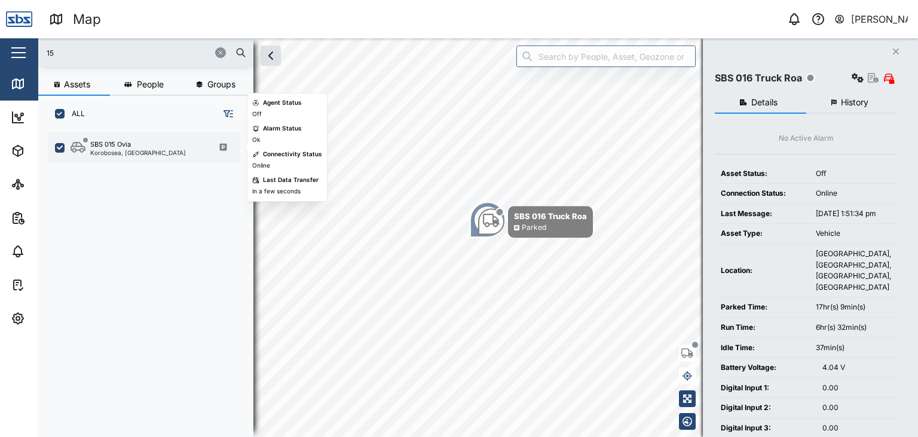
click at [144, 158] on div "SBS 015 Ovia Korobosea, Port Moresby" at bounding box center [144, 147] width 192 height 30
click at [138, 149] on div "Korobosea, [GEOGRAPHIC_DATA]" at bounding box center [138, 152] width 96 height 6
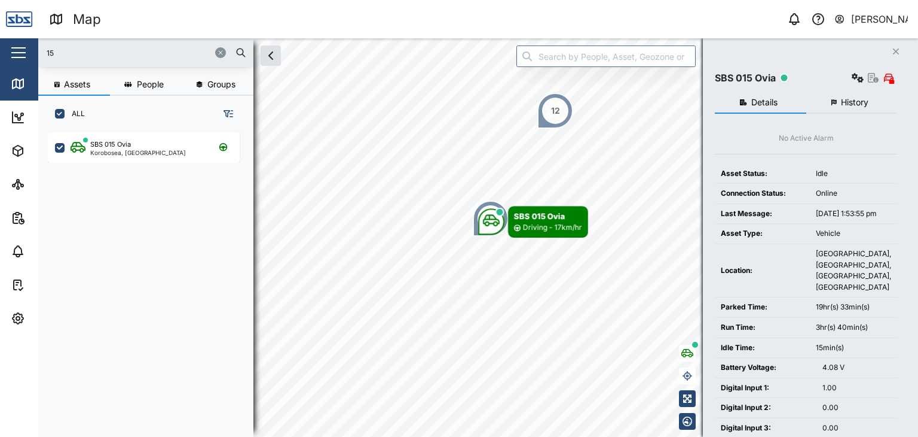
drag, startPoint x: 72, startPoint y: 54, endPoint x: 10, endPoint y: 52, distance: 62.8
click at [10, 52] on div "Map 0 Vijay Kumar Close Map Dashboard Assets ATS Camera Generator Personnel Tan…" at bounding box center [459, 218] width 918 height 437
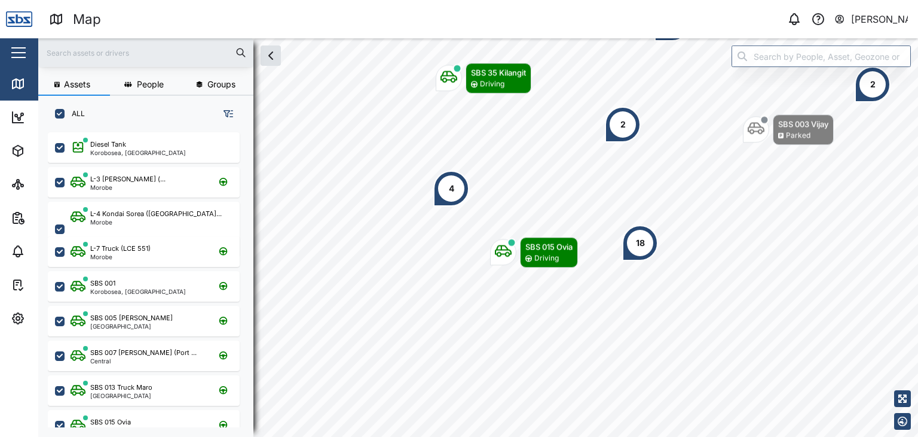
click at [85, 55] on input "text" at bounding box center [145, 53] width 201 height 18
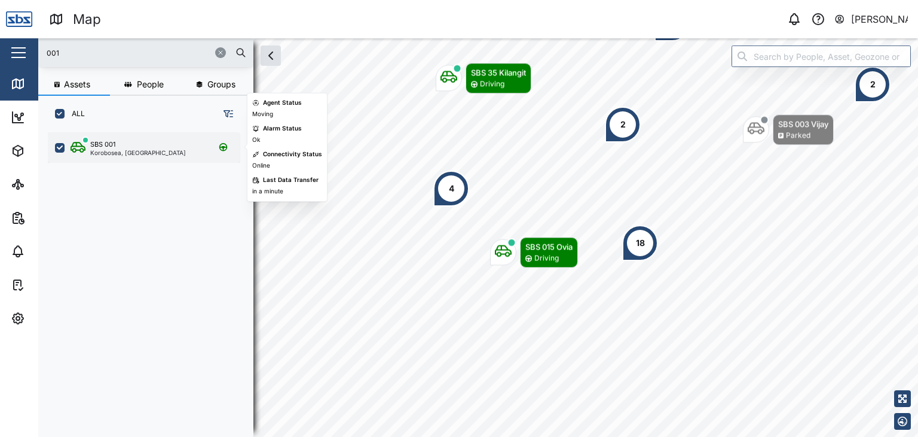
type input "001"
click at [148, 152] on div "Korobosea, [GEOGRAPHIC_DATA]" at bounding box center [138, 152] width 96 height 6
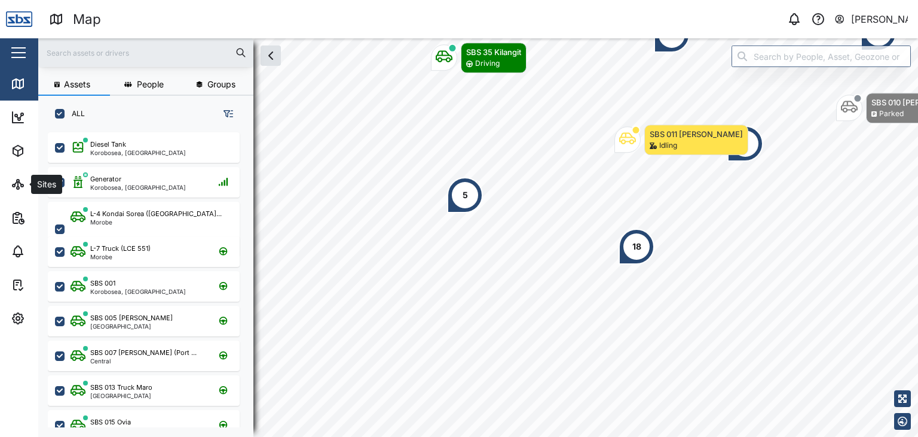
scroll to position [289, 187]
